Goal: Task Accomplishment & Management: Use online tool/utility

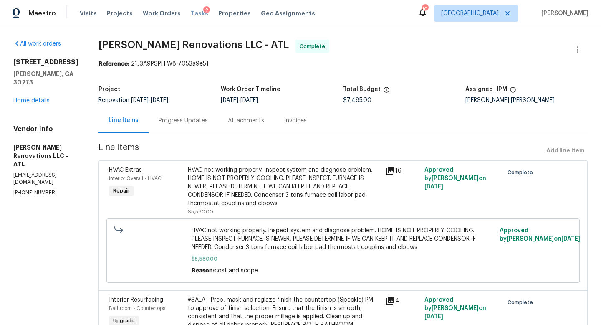
click at [194, 12] on span "Tasks" at bounding box center [200, 13] width 18 height 6
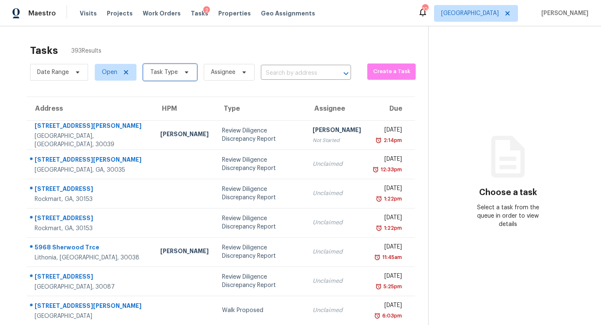
click at [168, 73] on span "Task Type" at bounding box center [164, 72] width 28 height 8
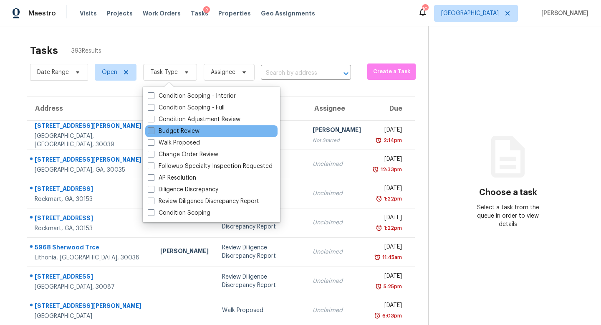
click at [167, 128] on label "Budget Review" at bounding box center [174, 131] width 52 height 8
click at [153, 128] on input "Budget Review" at bounding box center [150, 129] width 5 height 5
checkbox input "true"
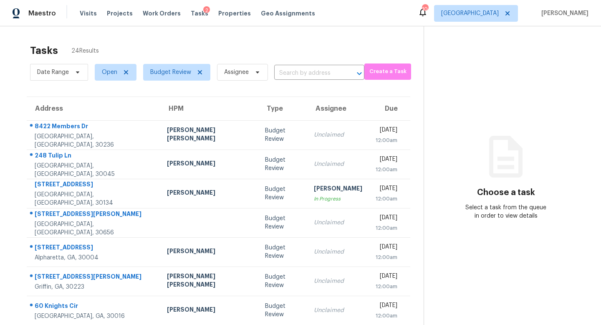
click at [274, 38] on div "Tasks 24 Results Date Range Open Budget Review Assignee ​ Create a Task Address…" at bounding box center [300, 230] width 601 height 409
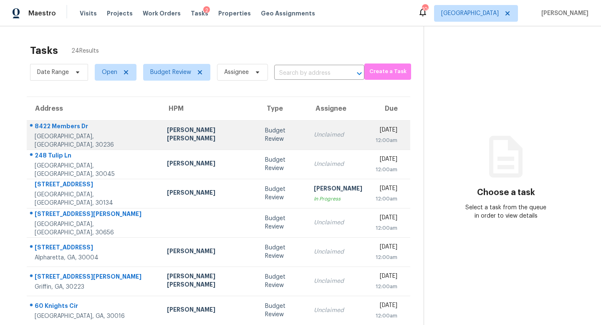
click at [258, 129] on td "Budget Review" at bounding box center [282, 134] width 49 height 29
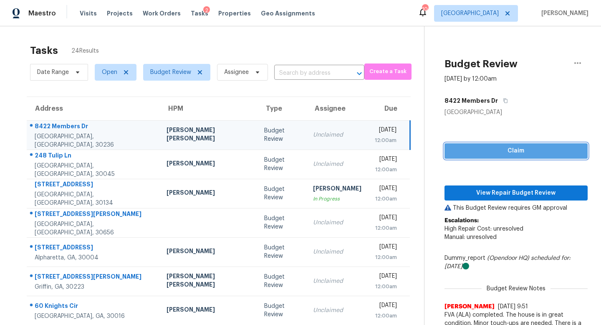
click at [455, 154] on span "Claim" at bounding box center [516, 151] width 130 height 10
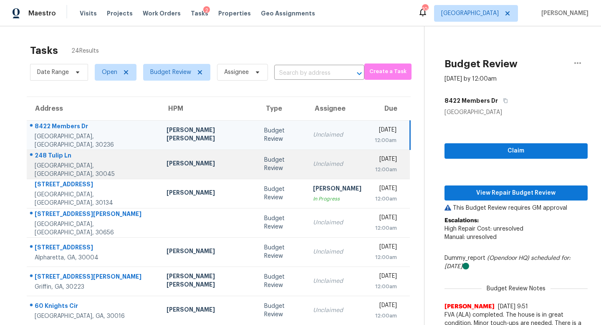
click at [306, 169] on td "Unclaimed" at bounding box center [337, 163] width 62 height 29
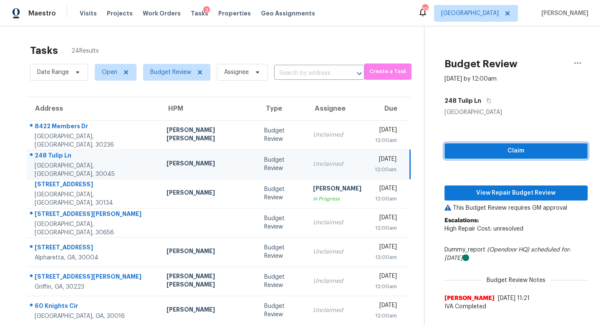
click at [451, 153] on span "Claim" at bounding box center [516, 151] width 130 height 10
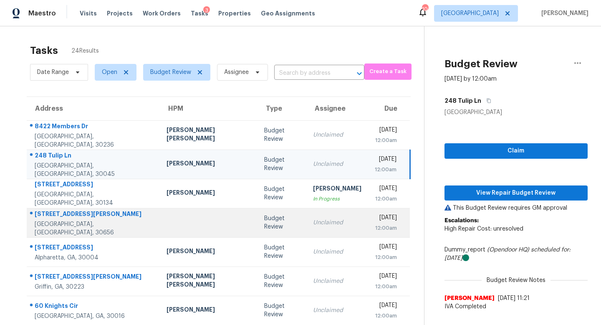
click at [313, 223] on div "Unclaimed" at bounding box center [337, 222] width 48 height 8
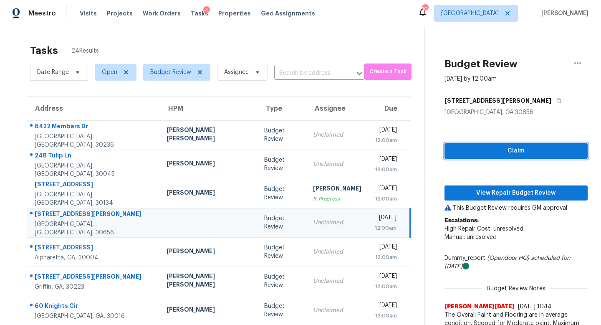
click at [444, 154] on button "Claim" at bounding box center [515, 150] width 143 height 15
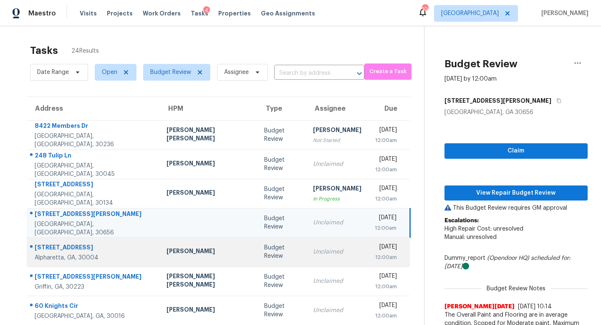
click at [306, 264] on td "Unclaimed" at bounding box center [337, 251] width 62 height 29
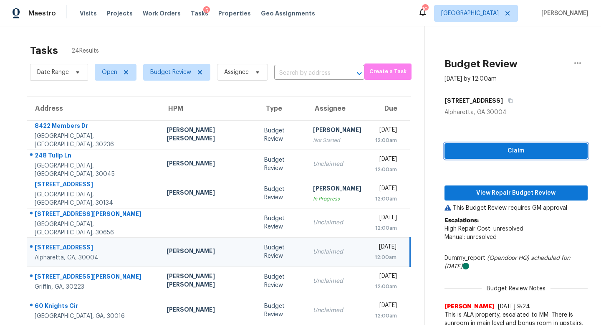
click at [455, 154] on span "Claim" at bounding box center [516, 151] width 130 height 10
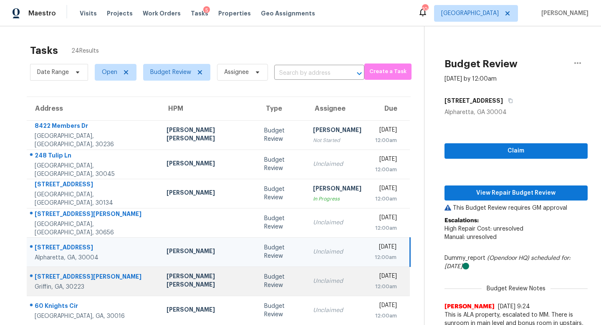
click at [313, 283] on div "Unclaimed" at bounding box center [337, 281] width 48 height 8
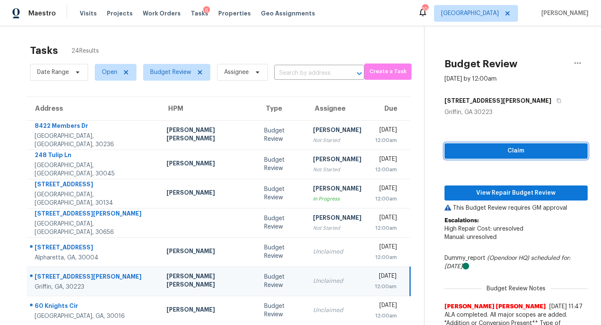
click at [452, 154] on span "Claim" at bounding box center [516, 151] width 130 height 10
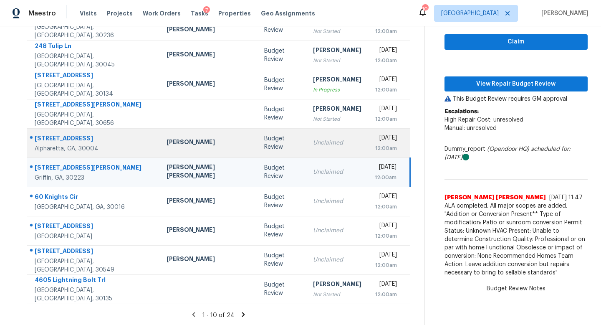
scroll to position [110, 0]
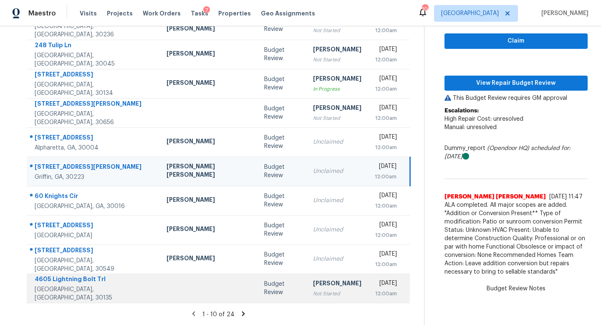
click at [313, 286] on div "[PERSON_NAME]" at bounding box center [337, 284] width 48 height 10
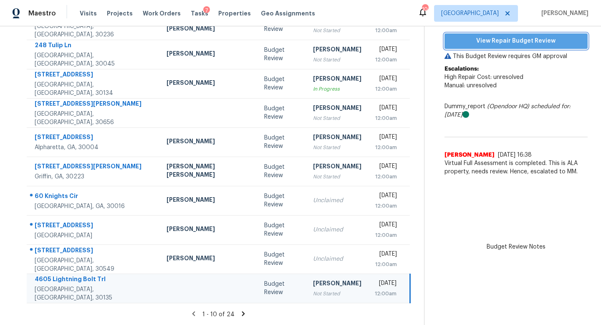
click at [485, 42] on span "View Repair Budget Review" at bounding box center [516, 41] width 130 height 10
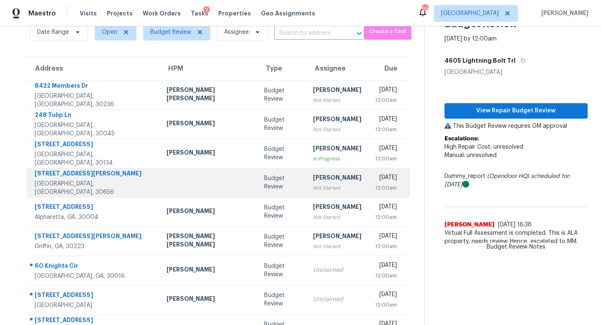
scroll to position [38, 0]
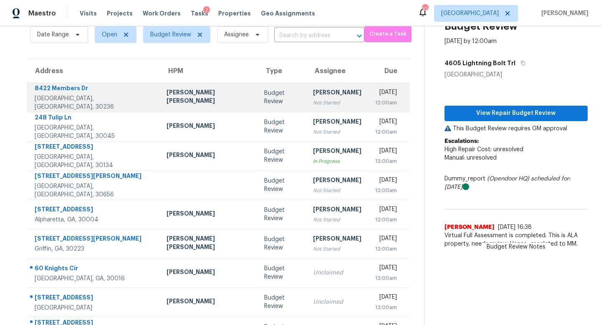
click at [313, 98] on div "Not Started" at bounding box center [337, 102] width 48 height 8
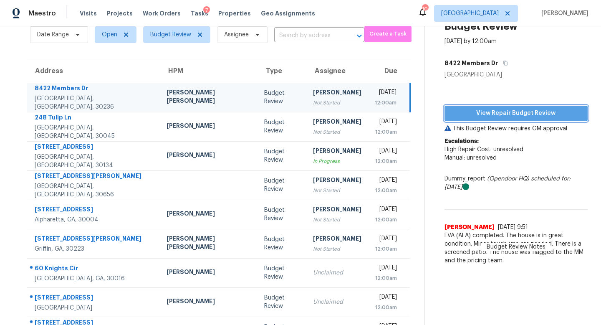
click at [484, 116] on span "View Repair Budget Review" at bounding box center [516, 113] width 130 height 10
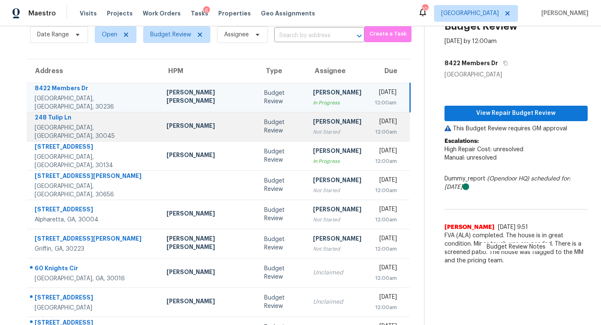
click at [313, 121] on div "[PERSON_NAME]" at bounding box center [337, 122] width 48 height 10
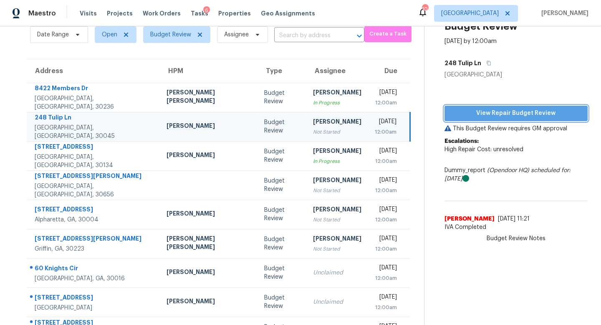
click at [522, 110] on span "View Repair Budget Review" at bounding box center [516, 113] width 130 height 10
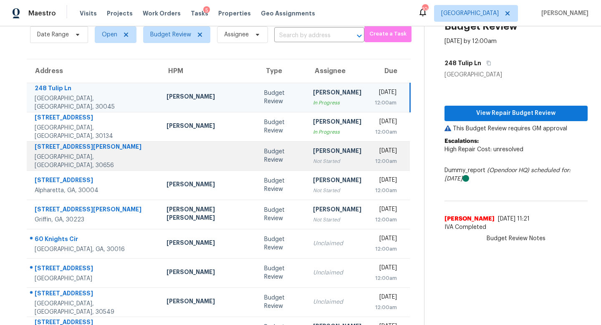
click at [306, 169] on td "[PERSON_NAME] Not Started" at bounding box center [337, 155] width 62 height 29
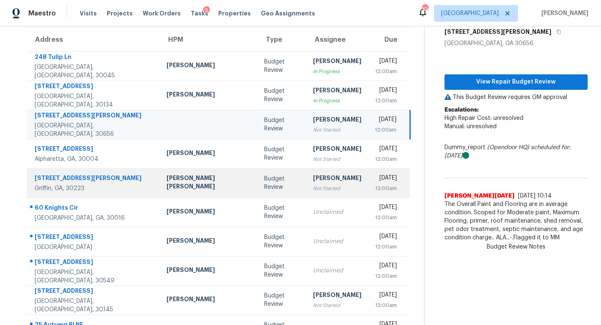
scroll to position [68, 0]
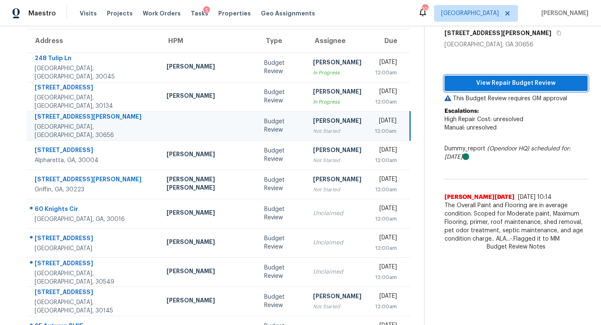
click at [468, 84] on span "View Repair Budget Review" at bounding box center [516, 83] width 130 height 10
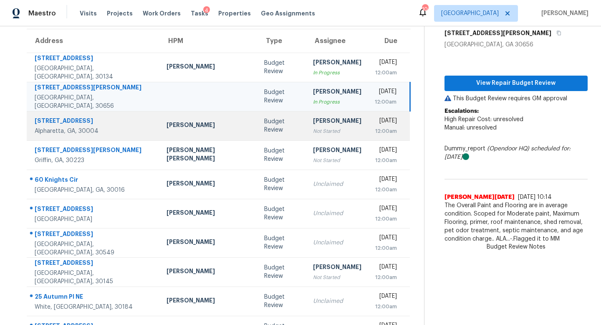
click at [313, 132] on div "Not Started" at bounding box center [337, 131] width 48 height 8
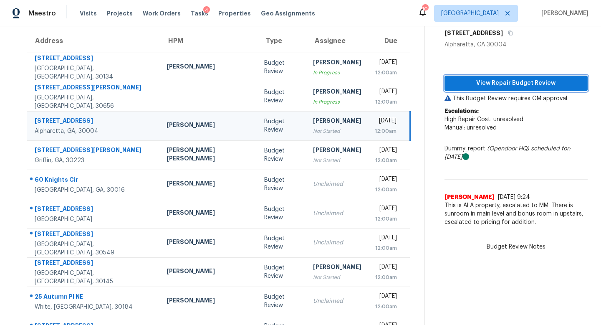
click at [478, 79] on span "View Repair Budget Review" at bounding box center [516, 83] width 130 height 10
